Goal: Contribute content: Contribute content

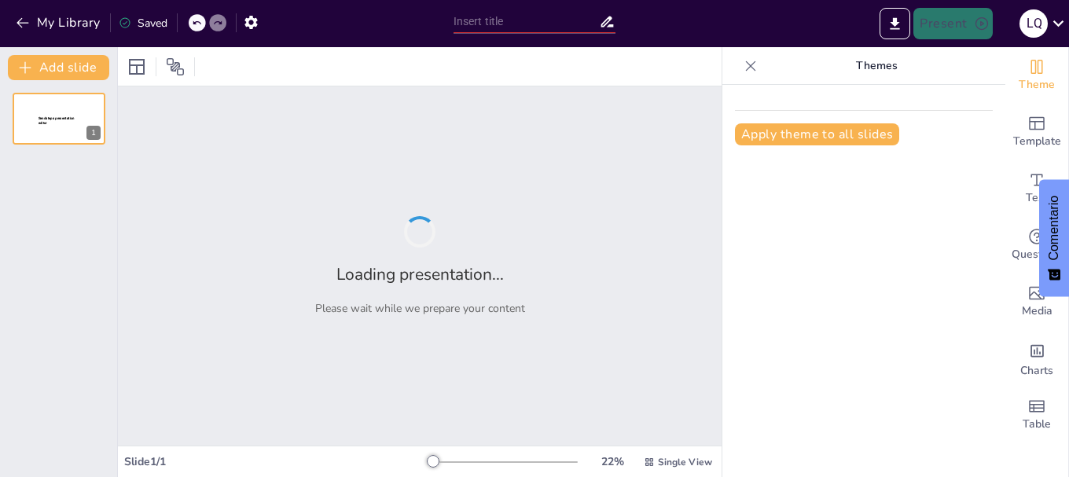
type input "Imported SECCION 3.pptx"
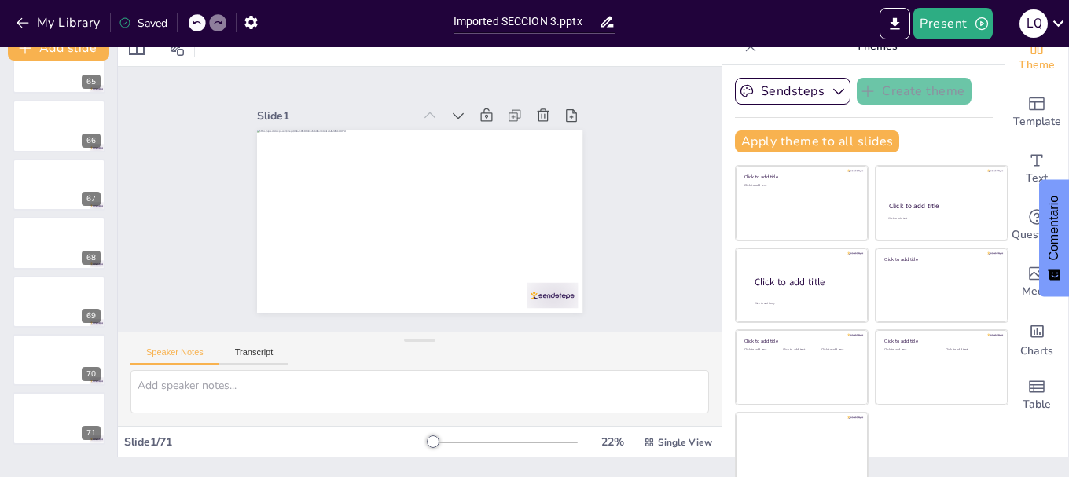
scroll to position [30, 0]
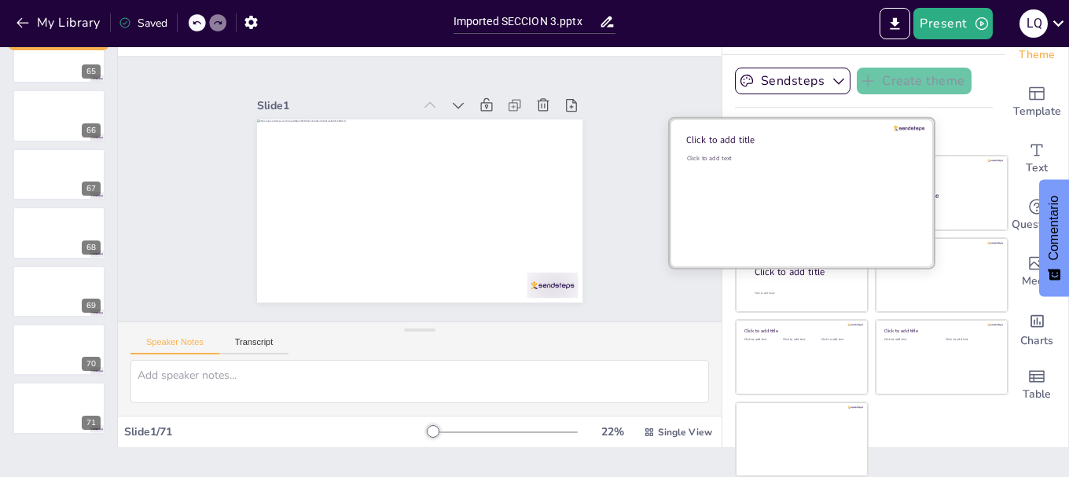
click at [739, 187] on div "Click to add text" at bounding box center [799, 203] width 225 height 98
click at [776, 212] on div "Click to add text" at bounding box center [799, 203] width 225 height 98
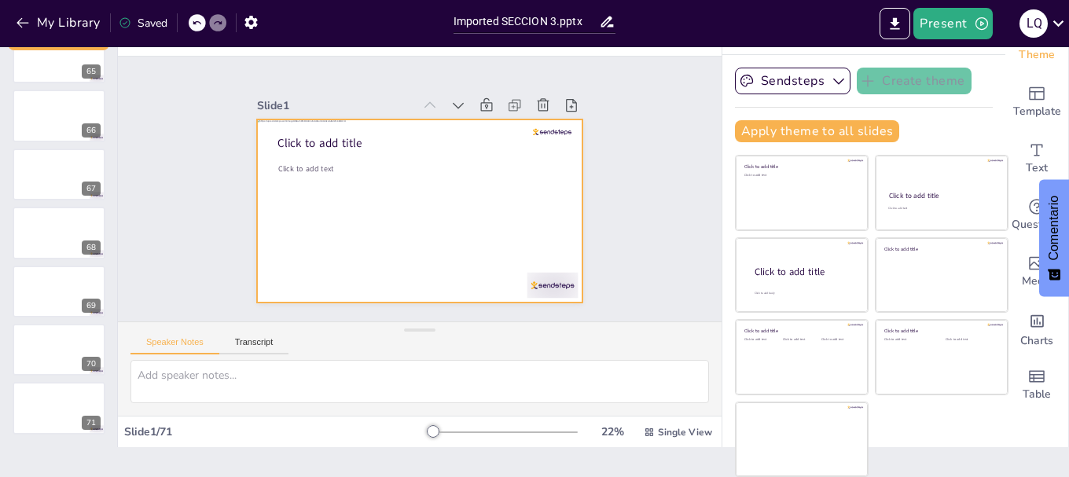
click at [515, 190] on div at bounding box center [417, 211] width 343 height 216
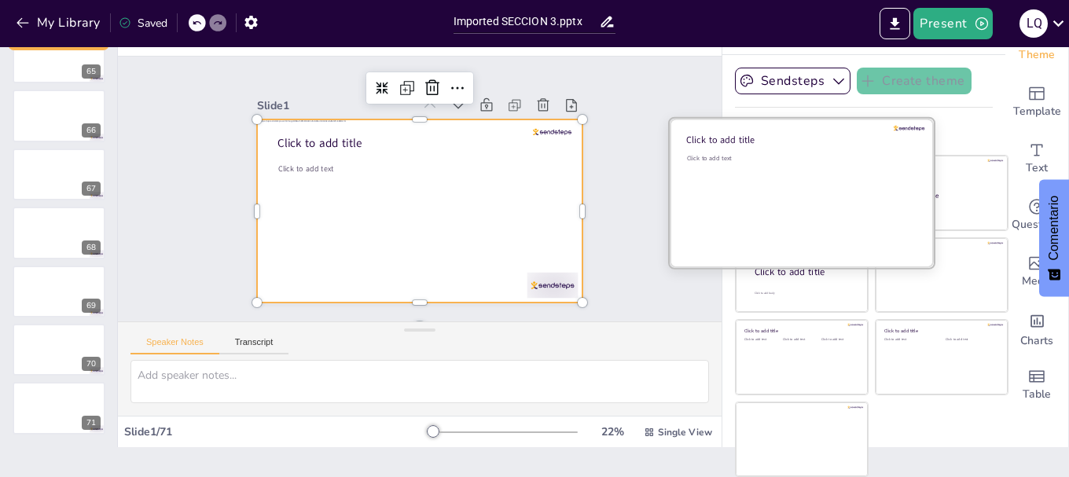
drag, startPoint x: 765, startPoint y: 208, endPoint x: 752, endPoint y: 215, distance: 15.1
click at [766, 208] on div "Click to add text" at bounding box center [799, 203] width 225 height 98
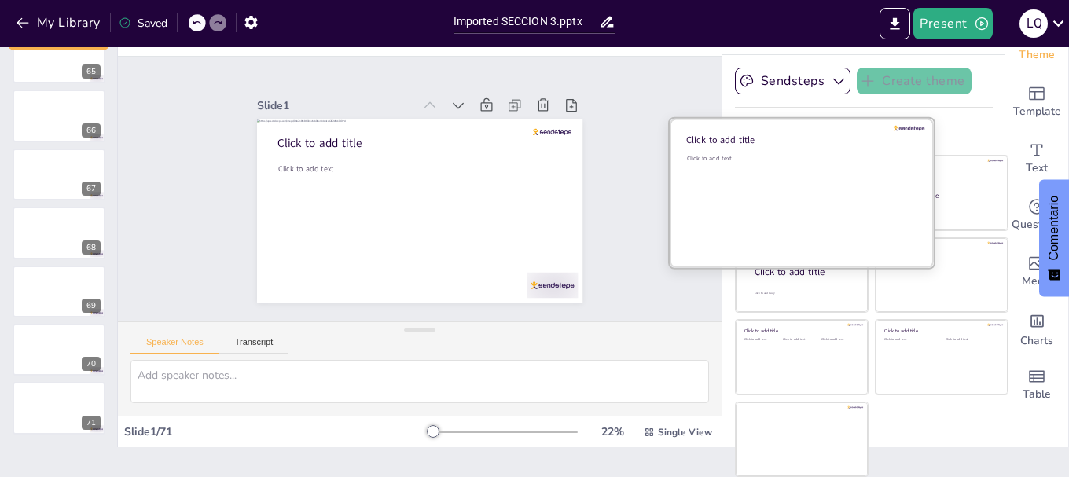
click at [749, 215] on div "Click to add text" at bounding box center [799, 203] width 225 height 98
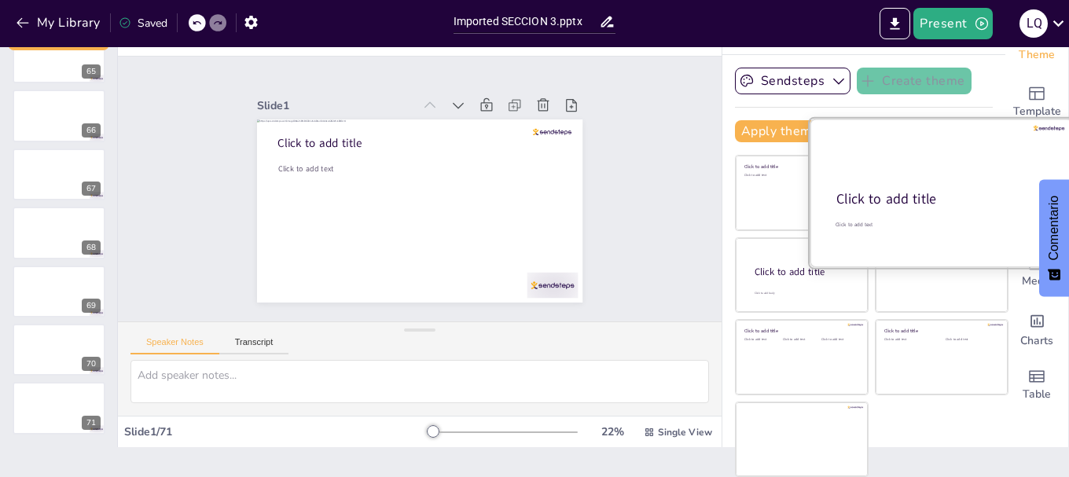
click at [926, 191] on div "Click to add title" at bounding box center [941, 199] width 208 height 19
click at [925, 191] on div "Click to add title" at bounding box center [941, 199] width 208 height 19
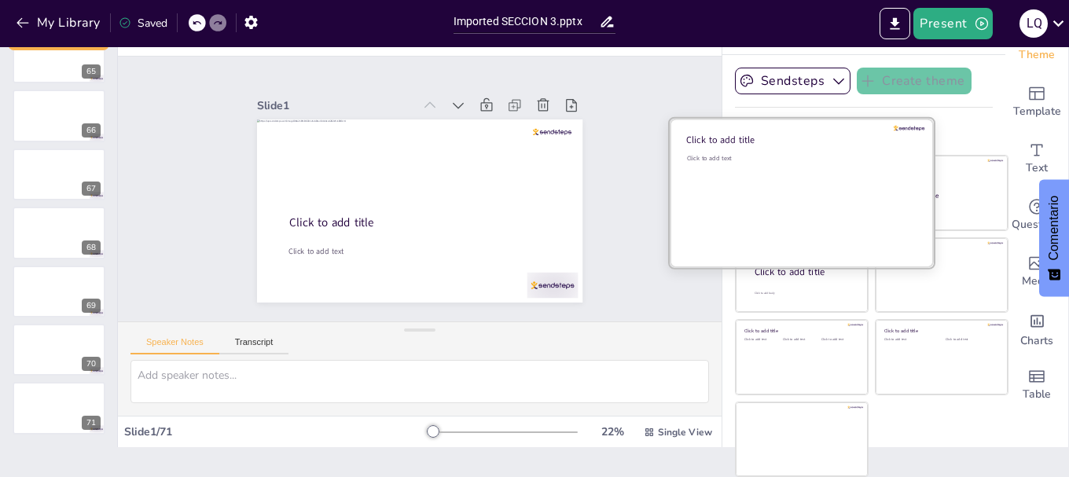
click at [766, 206] on div "Click to add text" at bounding box center [799, 203] width 225 height 98
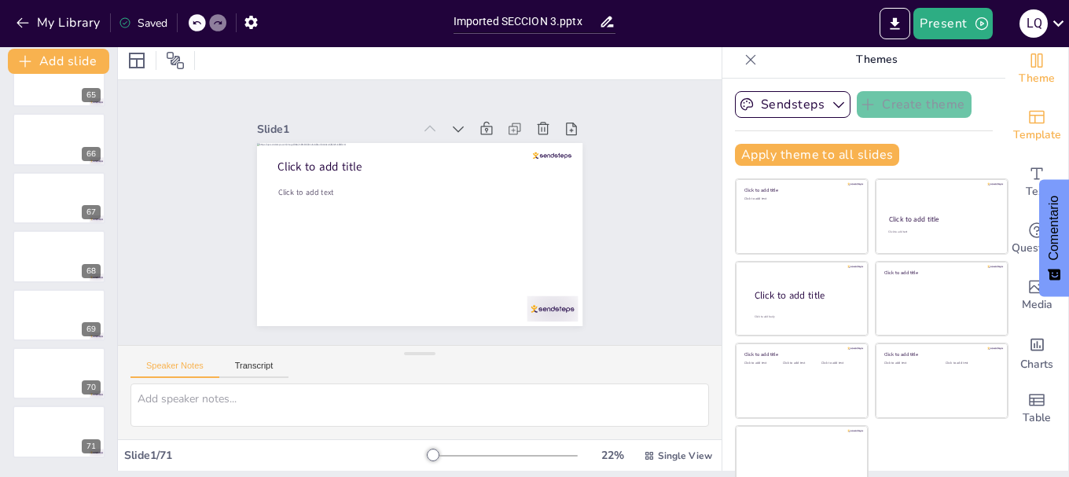
scroll to position [0, 0]
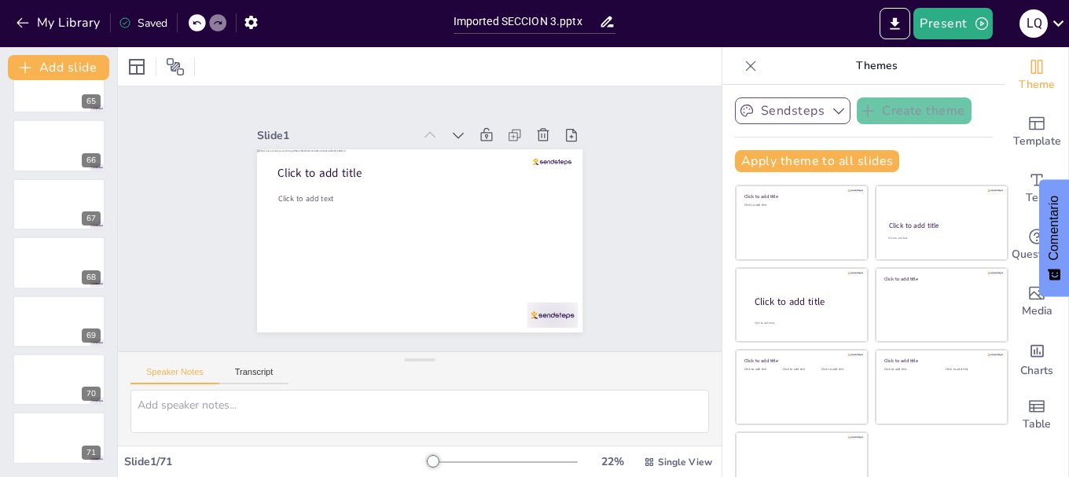
click at [797, 117] on button "Sendsteps" at bounding box center [793, 111] width 116 height 27
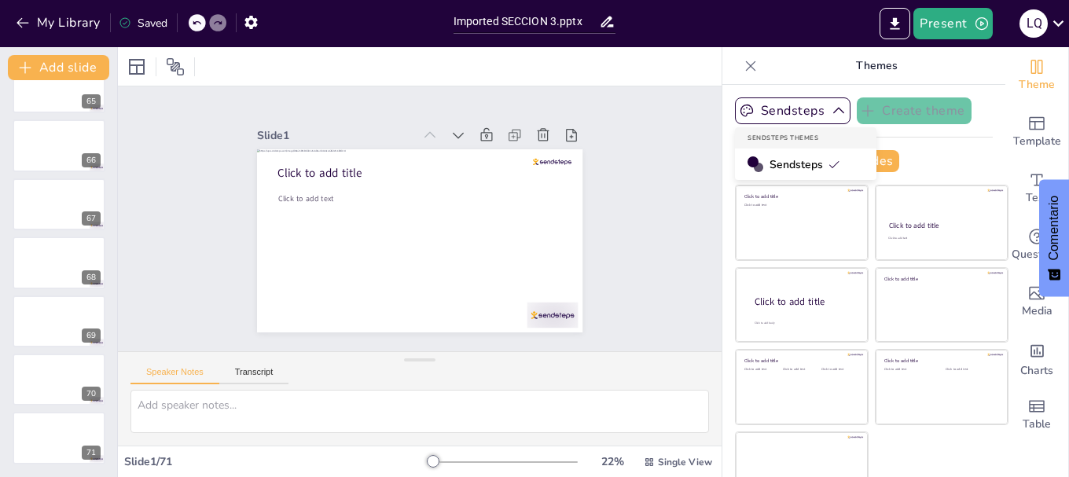
click at [770, 164] on span "Sendsteps" at bounding box center [805, 164] width 71 height 15
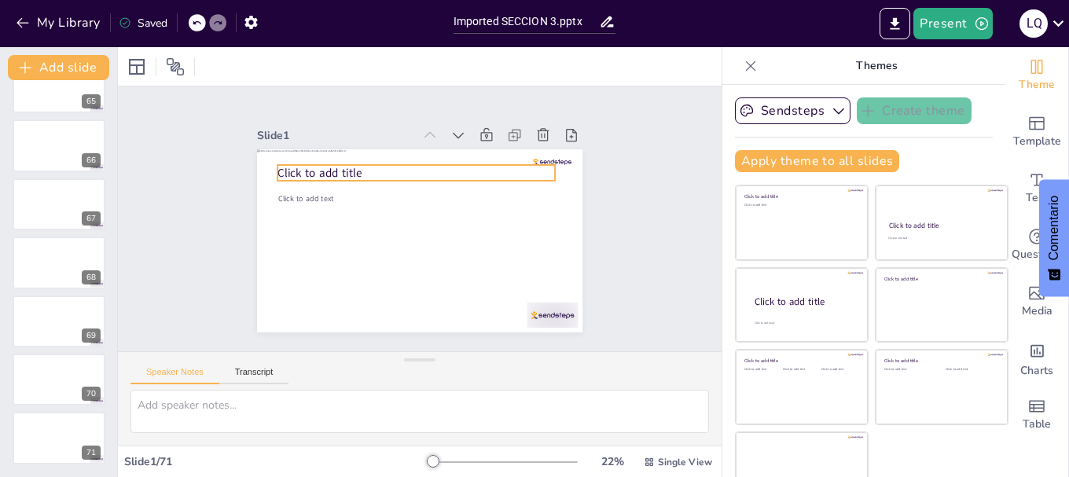
click at [357, 242] on p "Click to add title" at bounding box center [419, 264] width 278 height 45
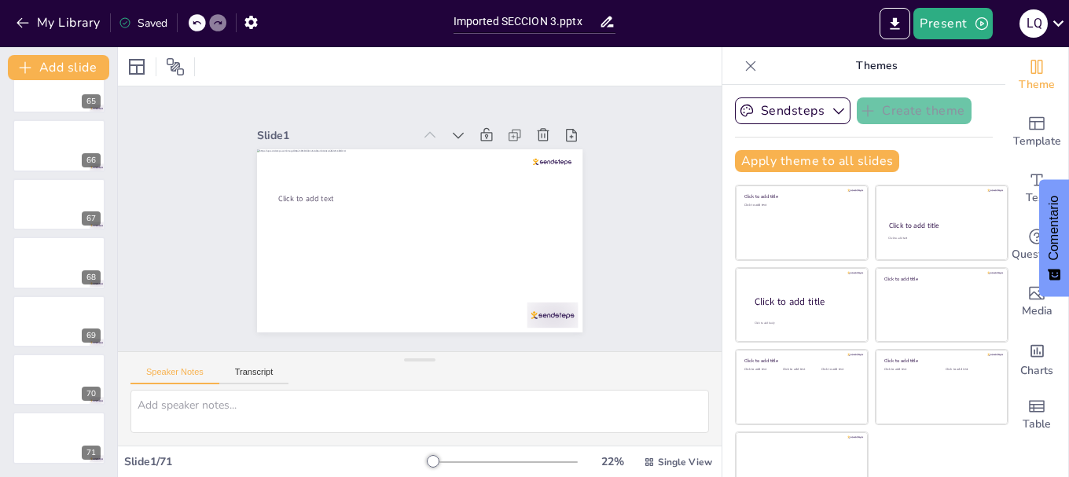
click at [198, 20] on icon at bounding box center [196, 22] width 9 height 9
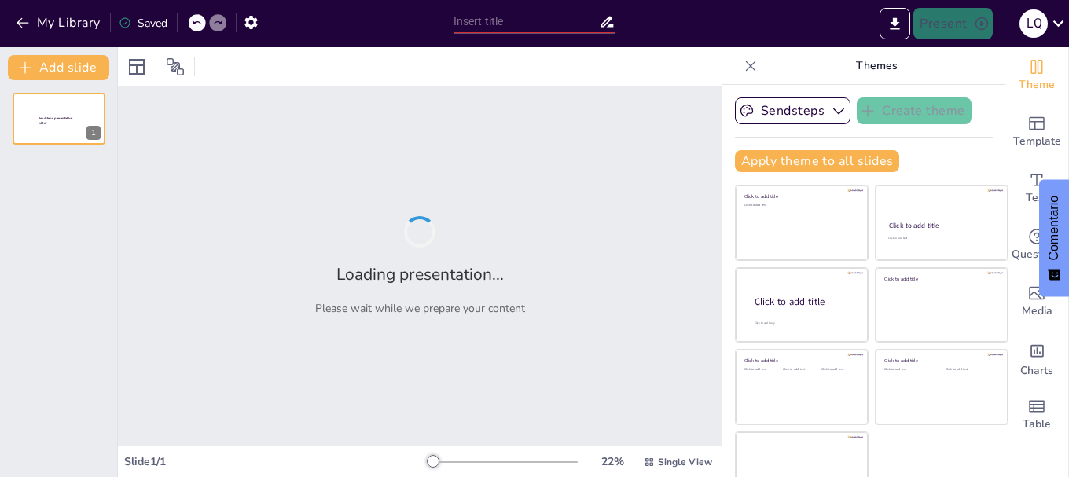
type input "Imported SECCION 3.pptx"
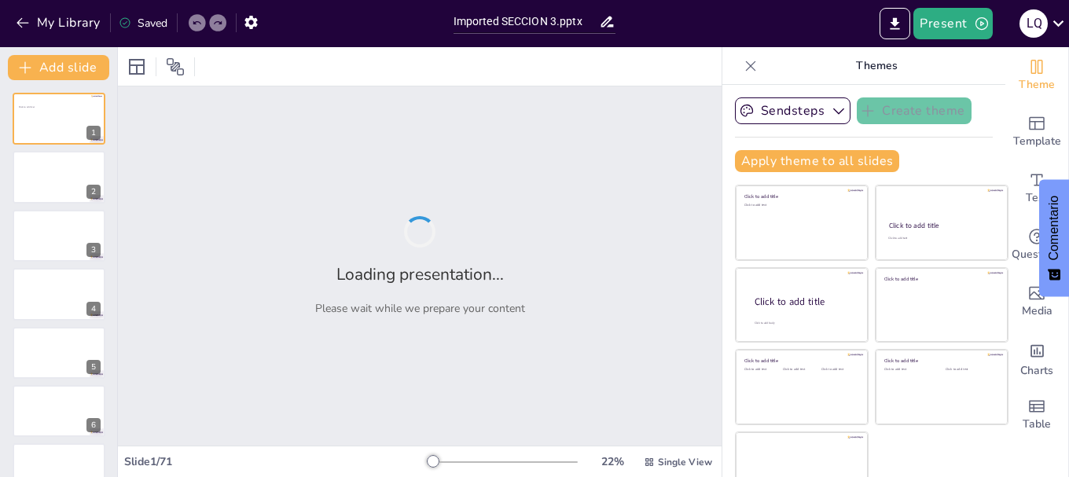
click at [217, 21] on icon at bounding box center [217, 22] width 9 height 9
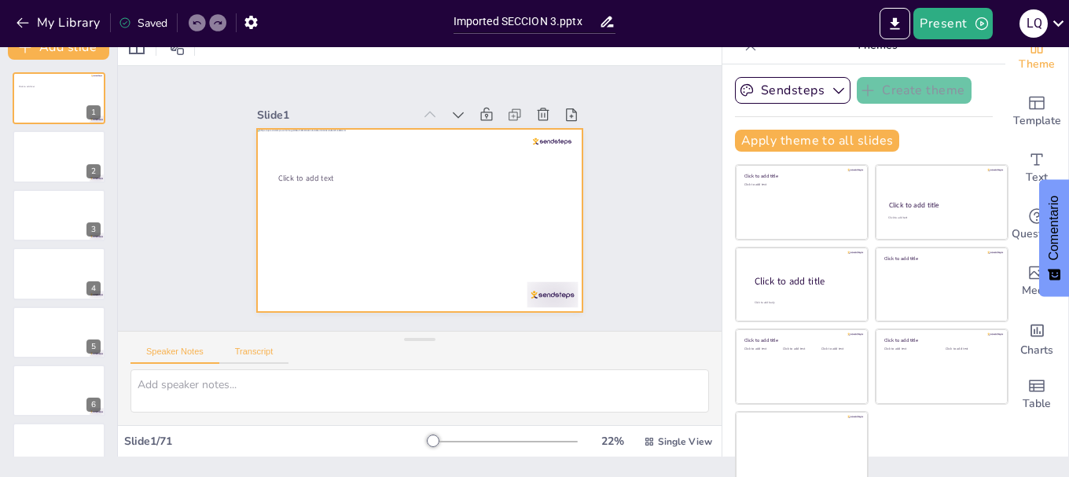
scroll to position [30, 0]
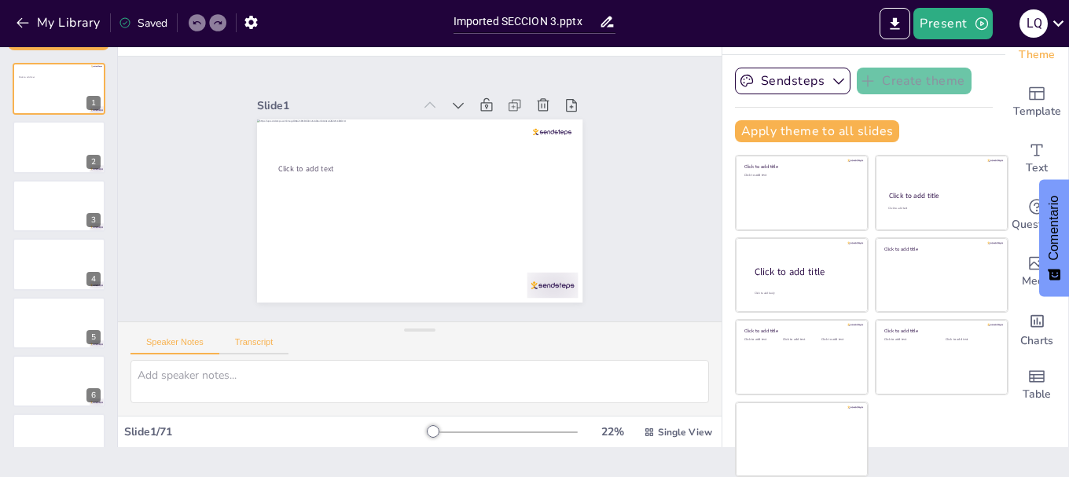
click at [265, 338] on button "Transcript" at bounding box center [254, 345] width 70 height 17
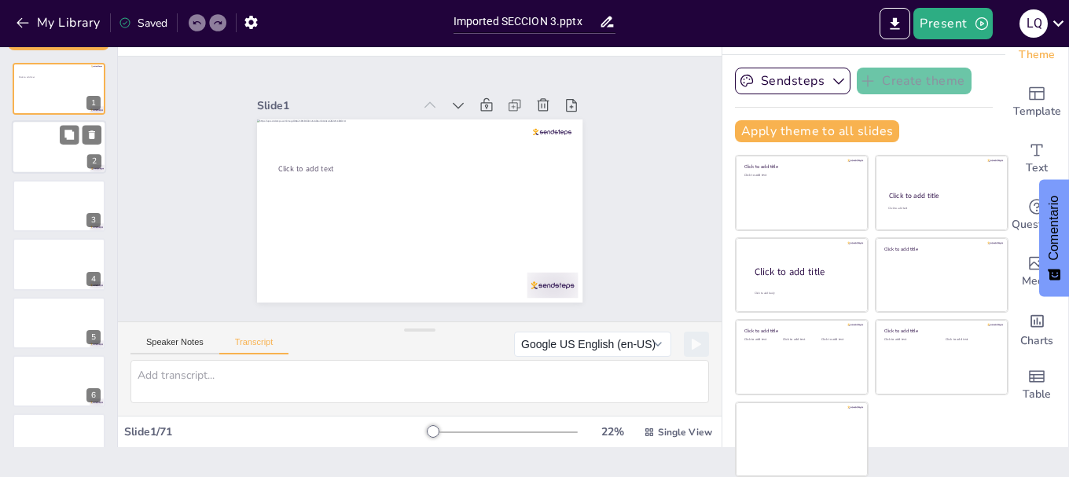
click at [79, 156] on div at bounding box center [59, 147] width 94 height 53
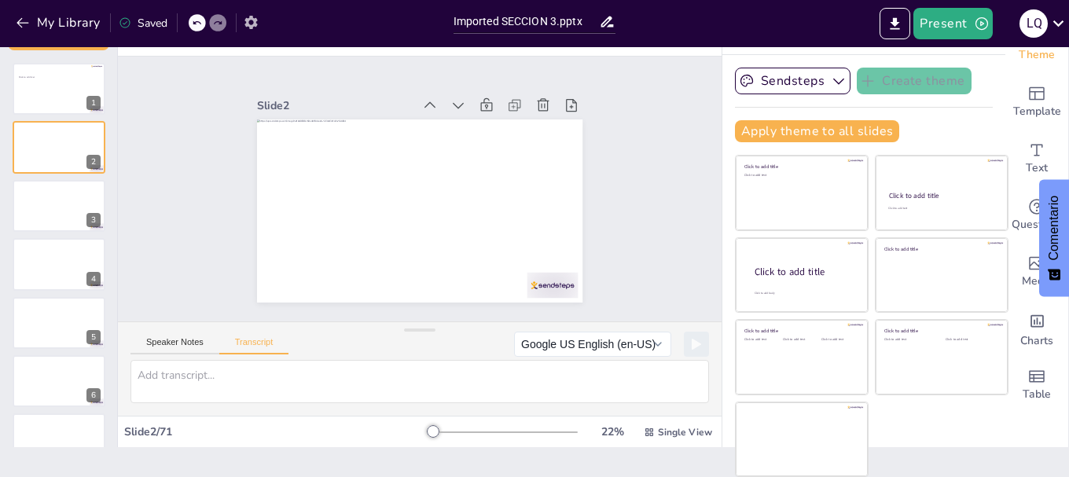
click at [252, 18] on icon "button" at bounding box center [251, 22] width 13 height 13
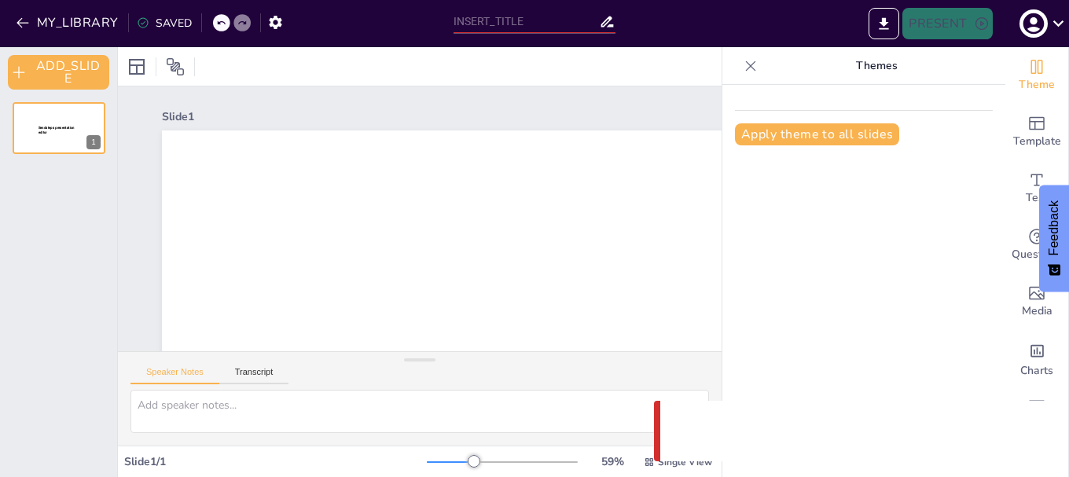
type input "Imported SECCION 3.pptx"
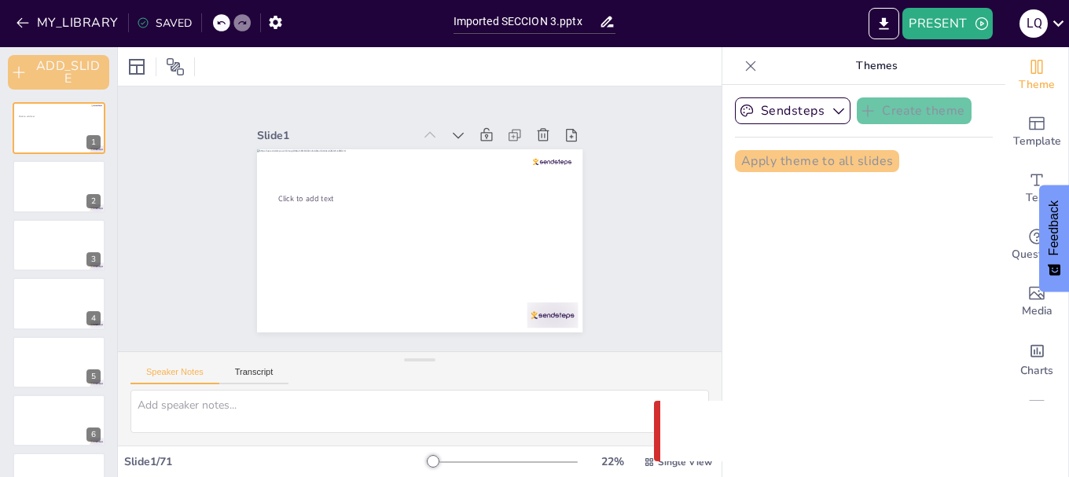
click at [50, 69] on button "ADD_SLIDE" at bounding box center [58, 72] width 101 height 35
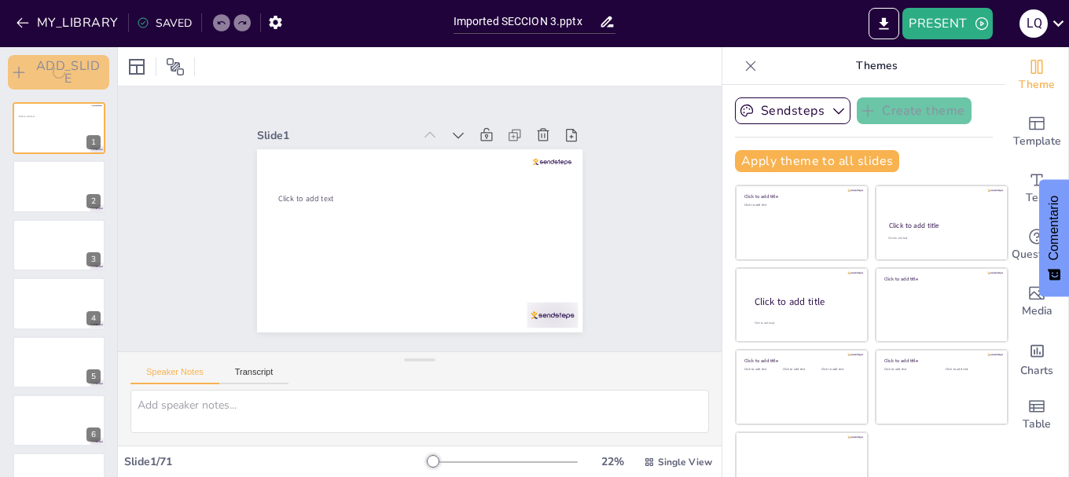
scroll to position [30, 0]
